Goal: Find specific page/section: Find specific page/section

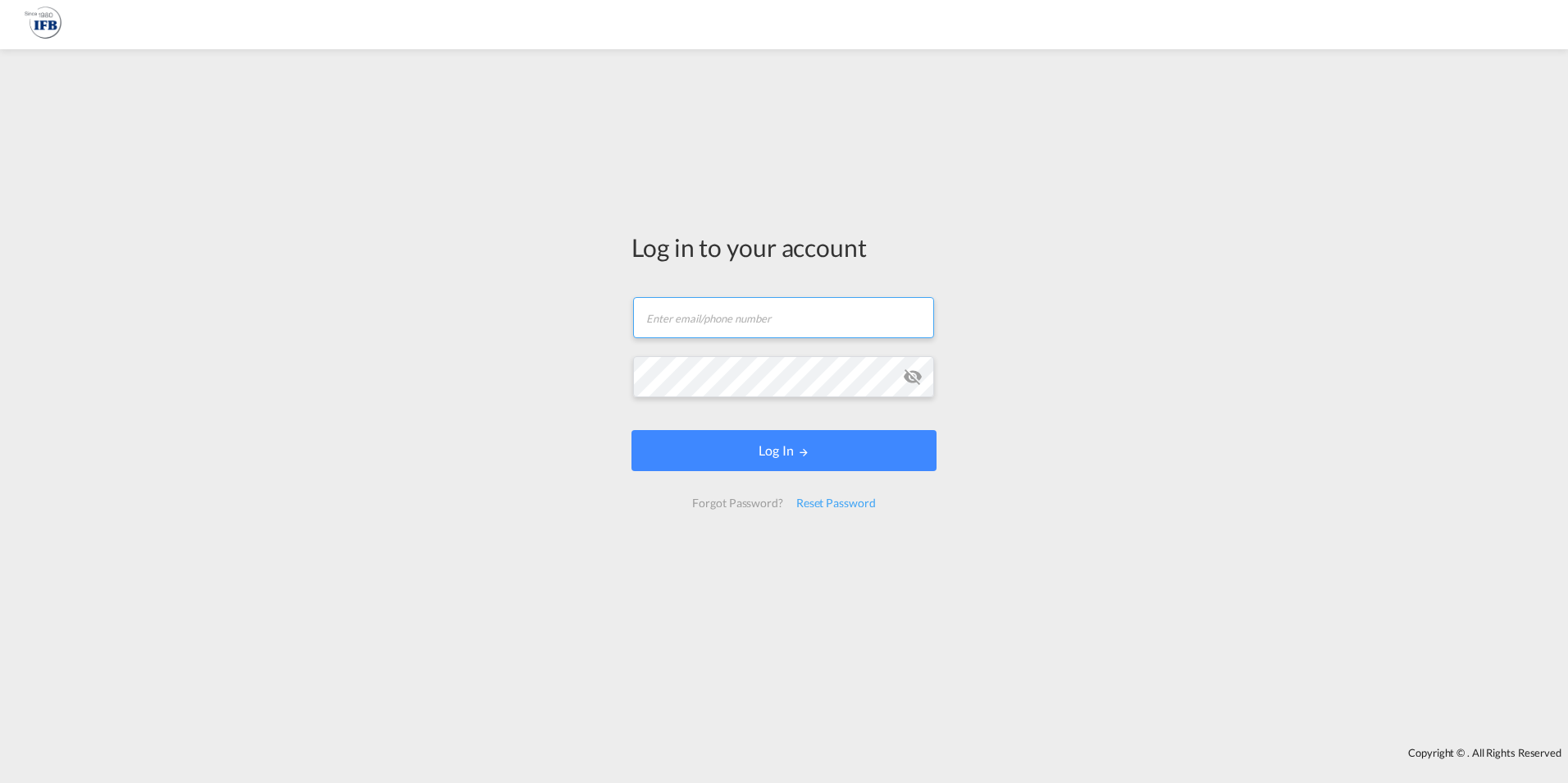
click at [695, 306] on input "text" at bounding box center [784, 317] width 301 height 41
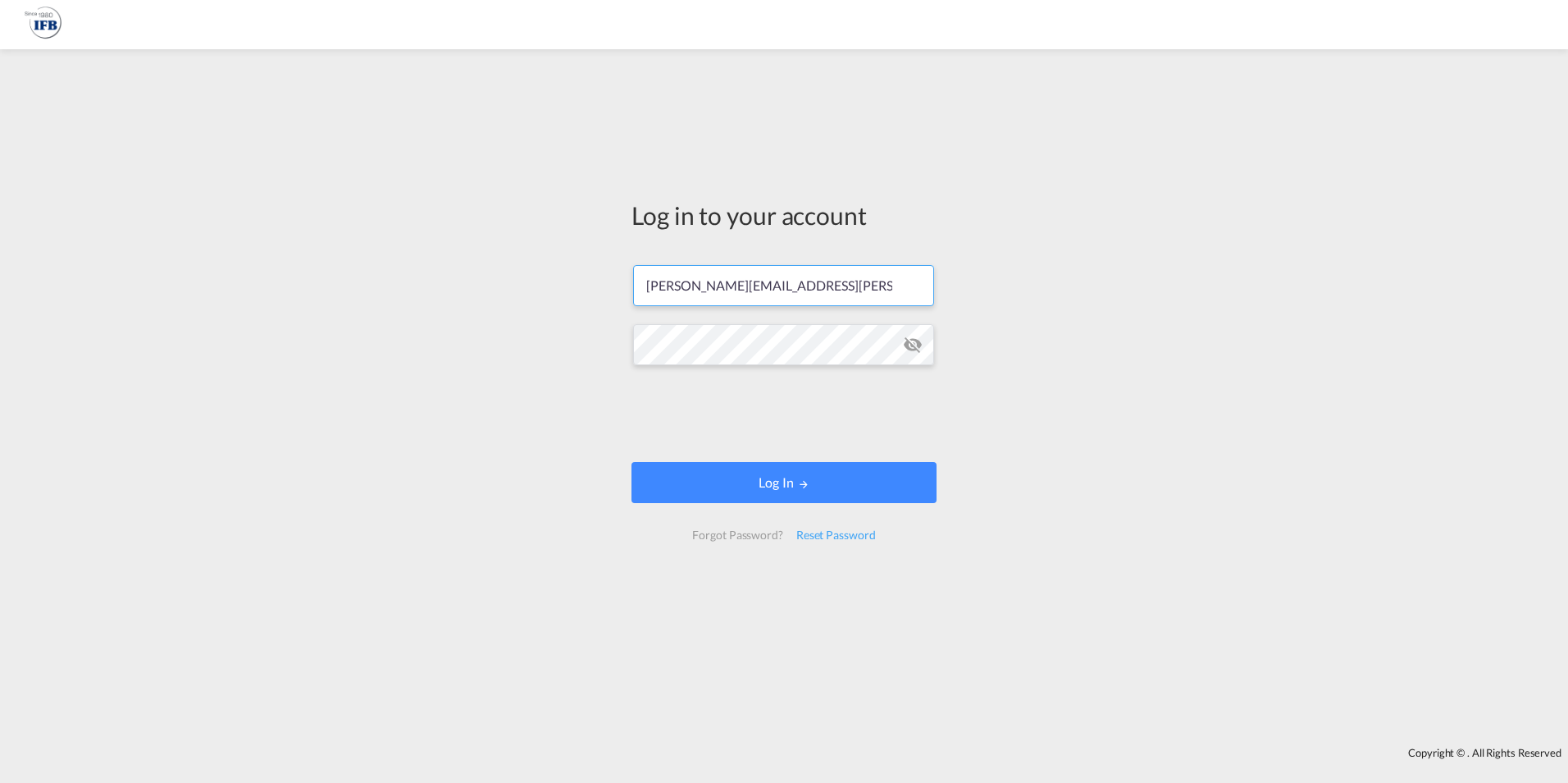
type input "john.wittke@ifbhamburg.de"
click at [784, 487] on button "Log In" at bounding box center [784, 483] width 305 height 41
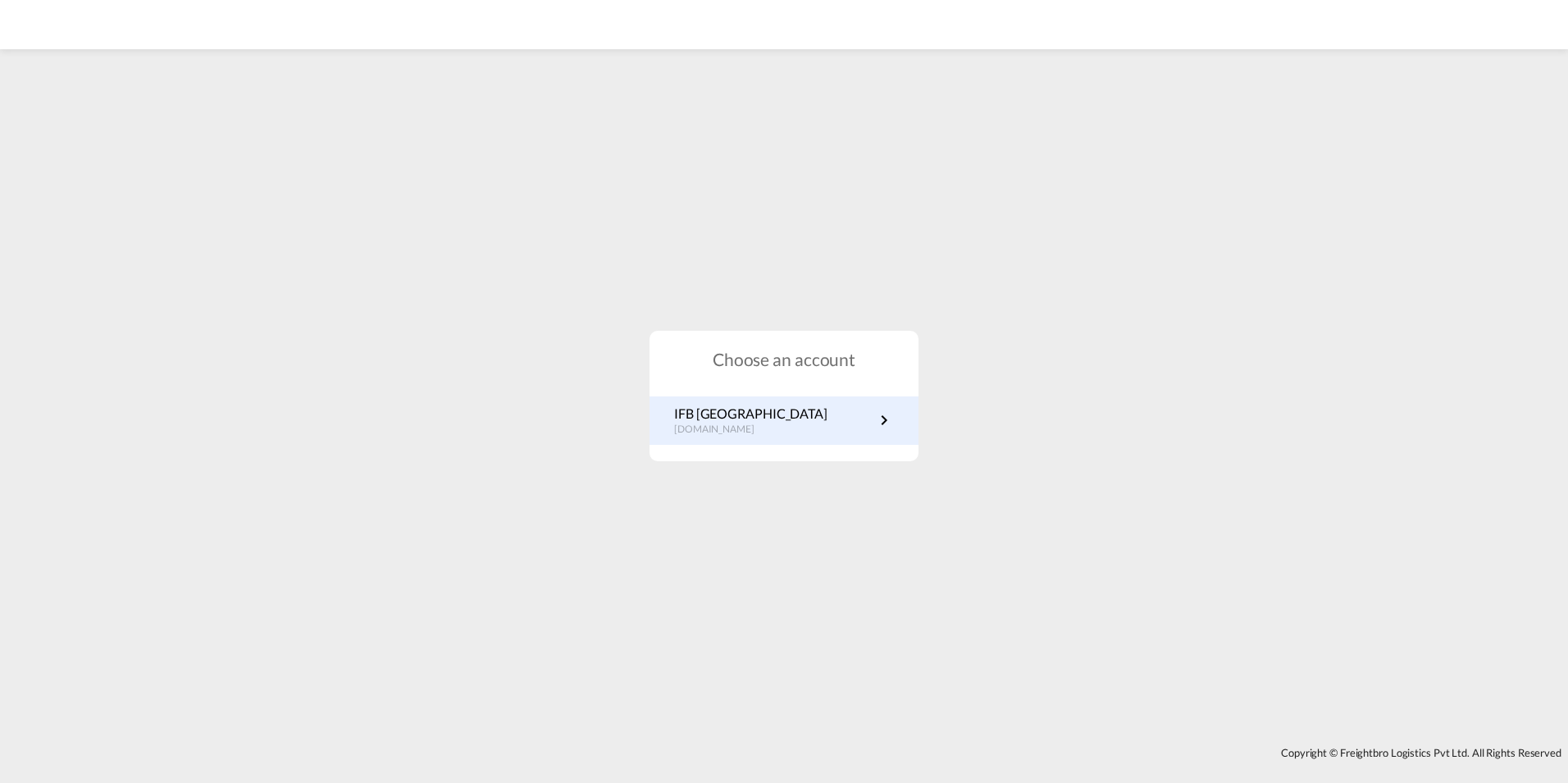
click at [764, 429] on link "IFB Germany de.portal.ifb.com" at bounding box center [784, 420] width 220 height 32
